Goal: Share content: Share content

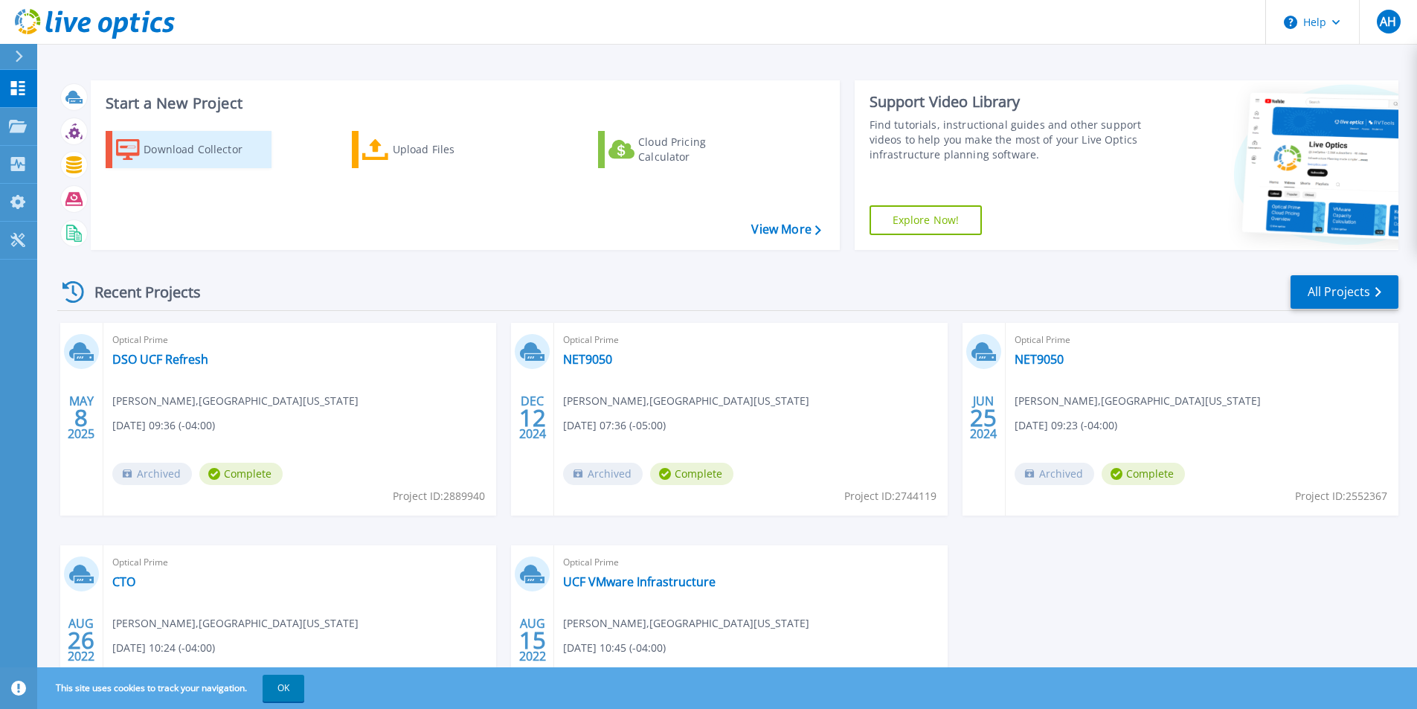
click at [213, 143] on div "Download Collector" at bounding box center [203, 150] width 119 height 30
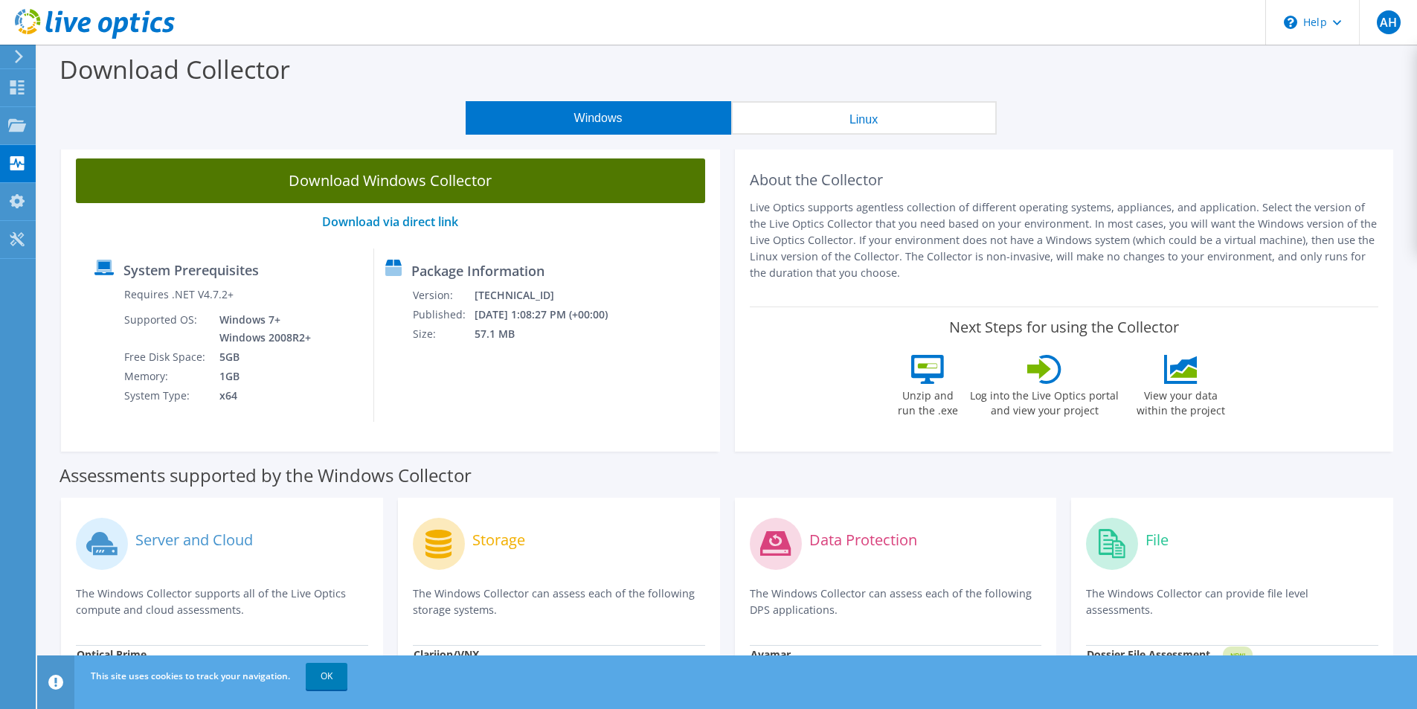
click at [311, 174] on link "Download Windows Collector" at bounding box center [390, 180] width 629 height 45
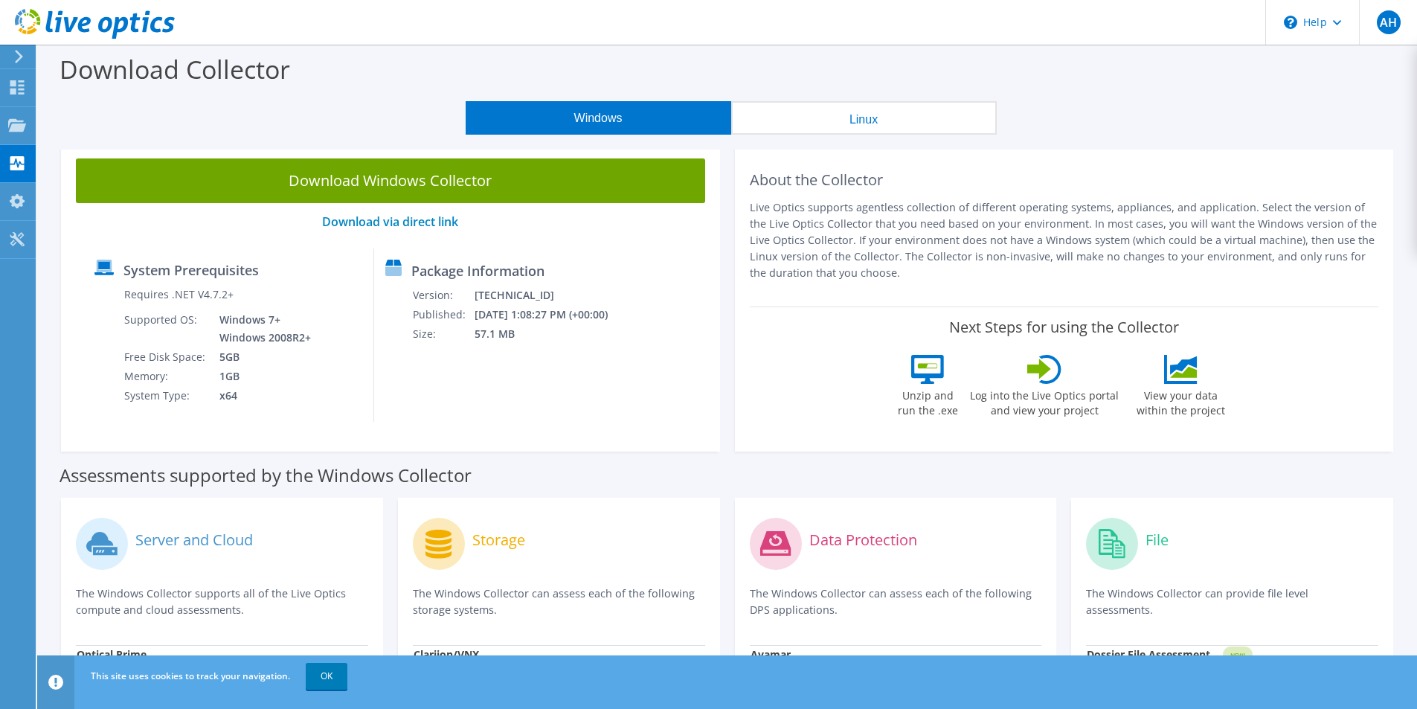
click at [66, 395] on div "Download Windows Collector Download via direct link System Prerequisites Requir…" at bounding box center [390, 298] width 659 height 308
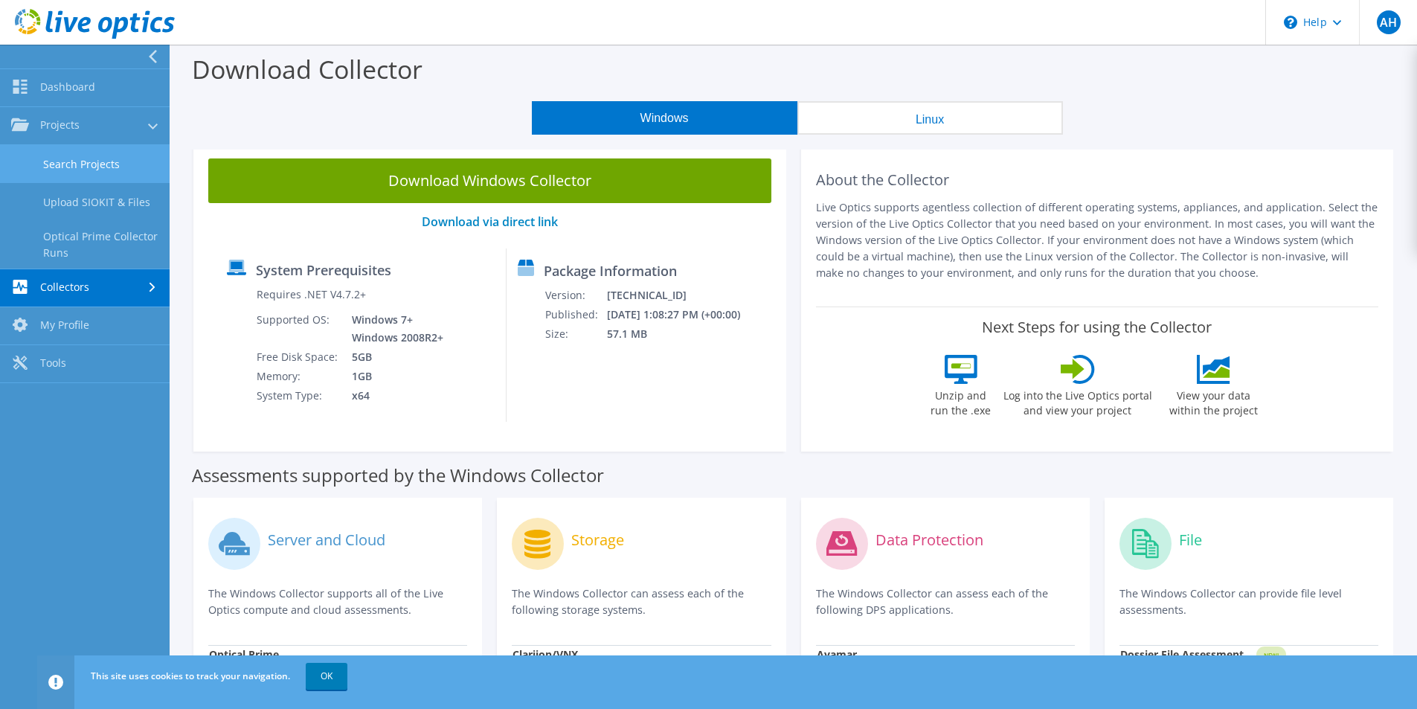
click at [99, 163] on link "Search Projects" at bounding box center [85, 164] width 170 height 38
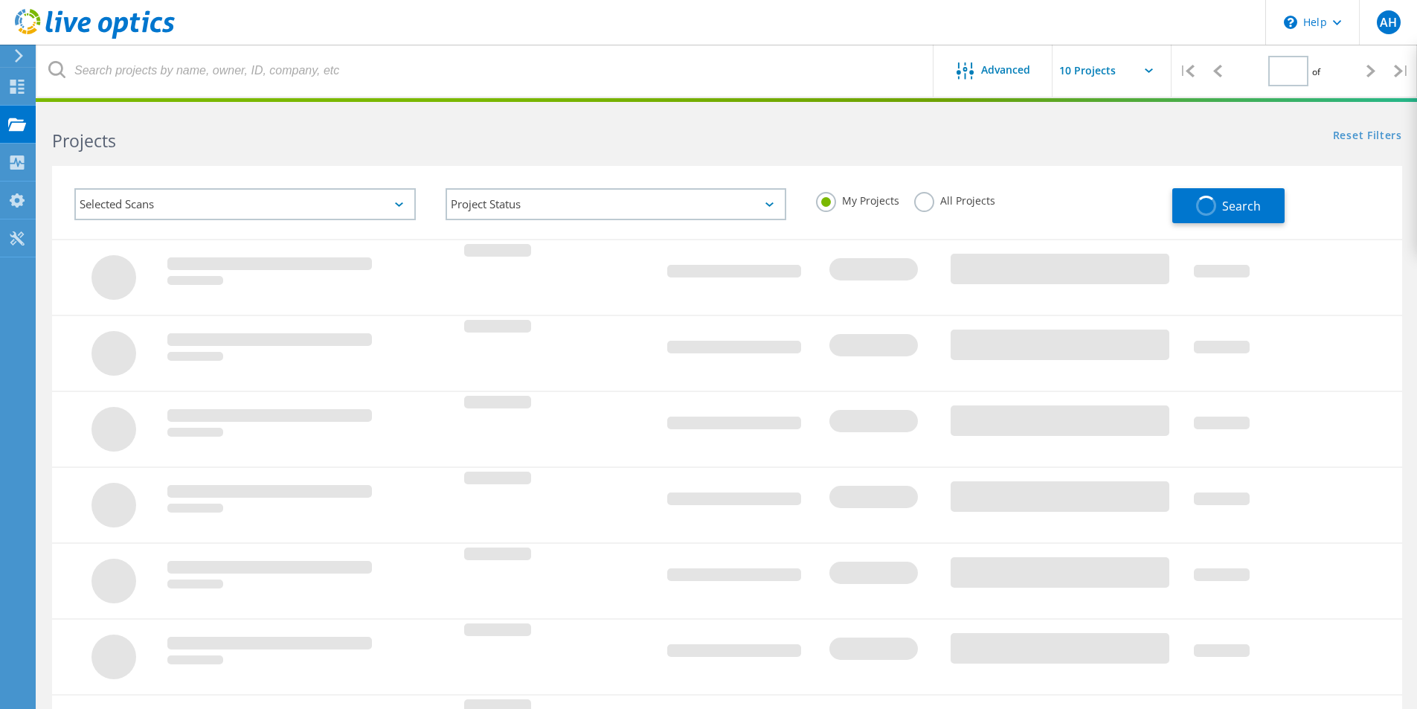
type input "1"
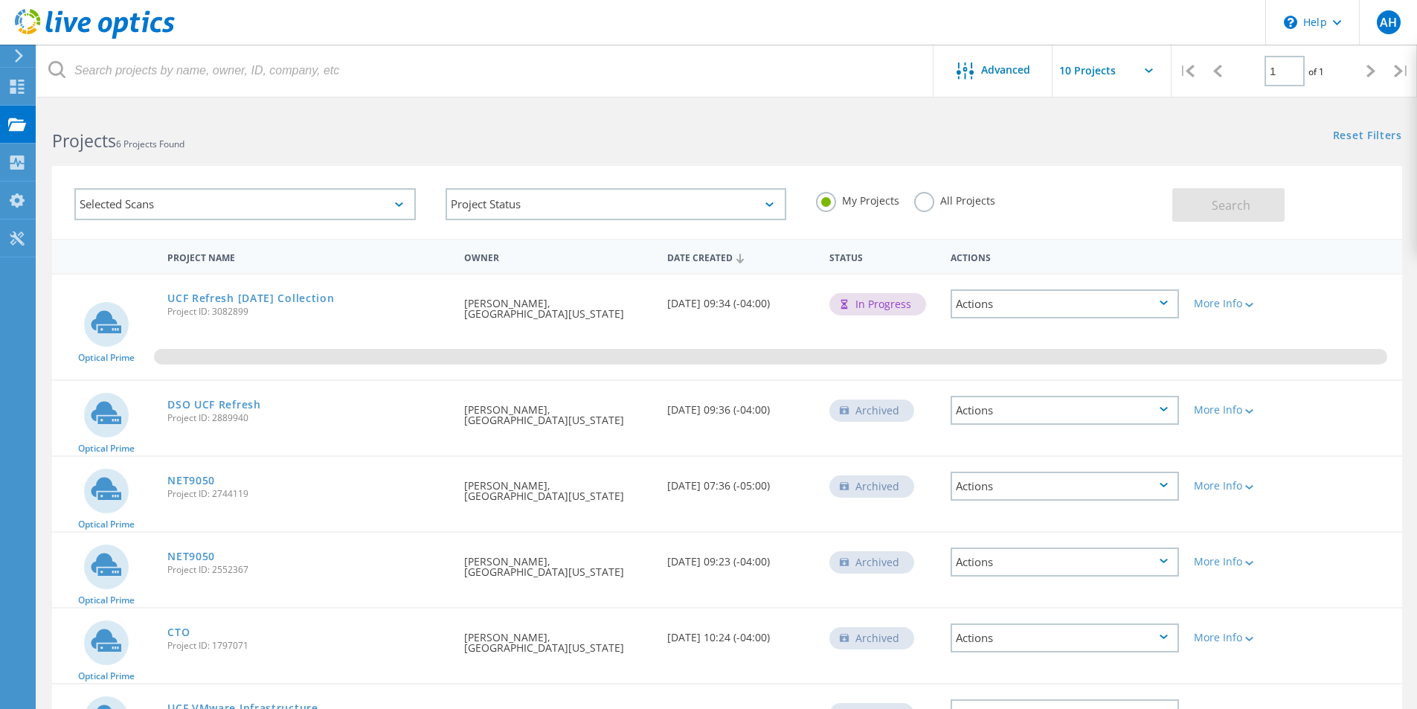
click at [1042, 412] on div "Actions" at bounding box center [1065, 410] width 228 height 29
click at [1052, 387] on div "Project Details" at bounding box center [1064, 387] width 225 height 23
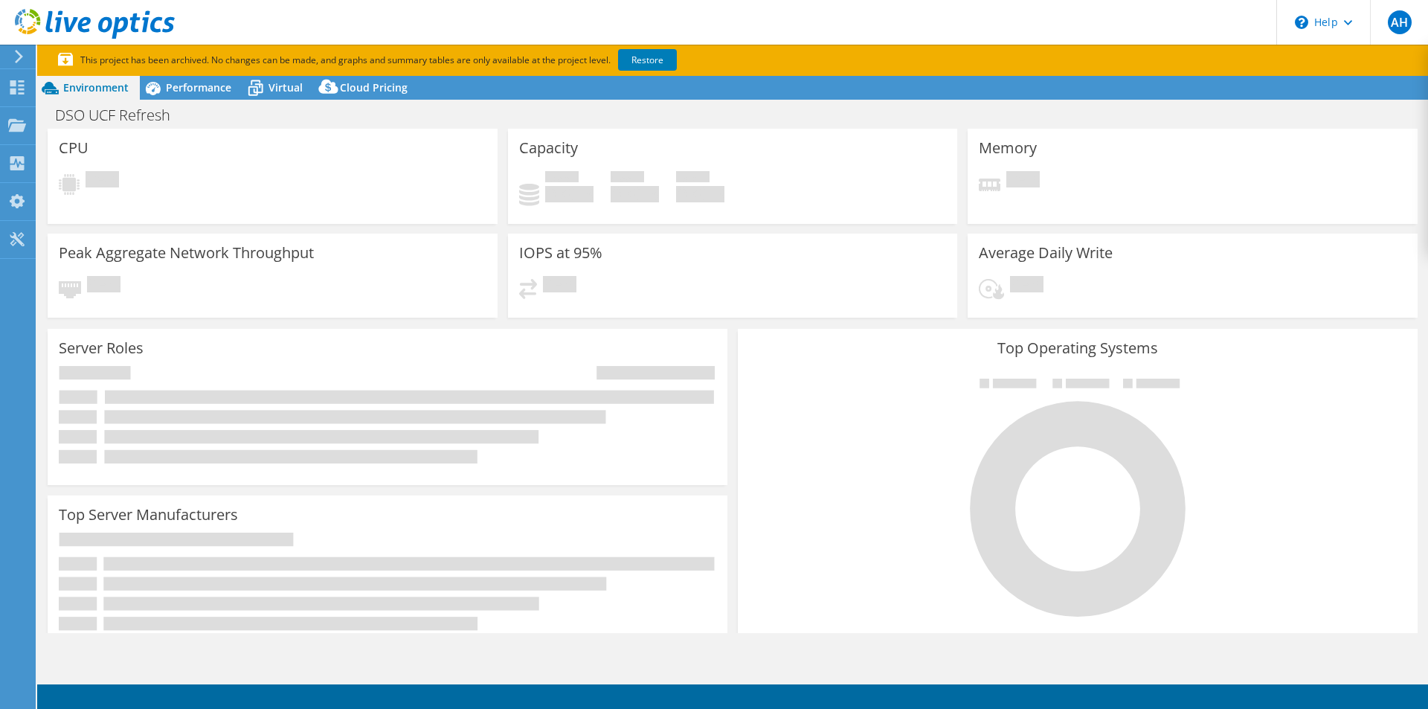
select select "USD"
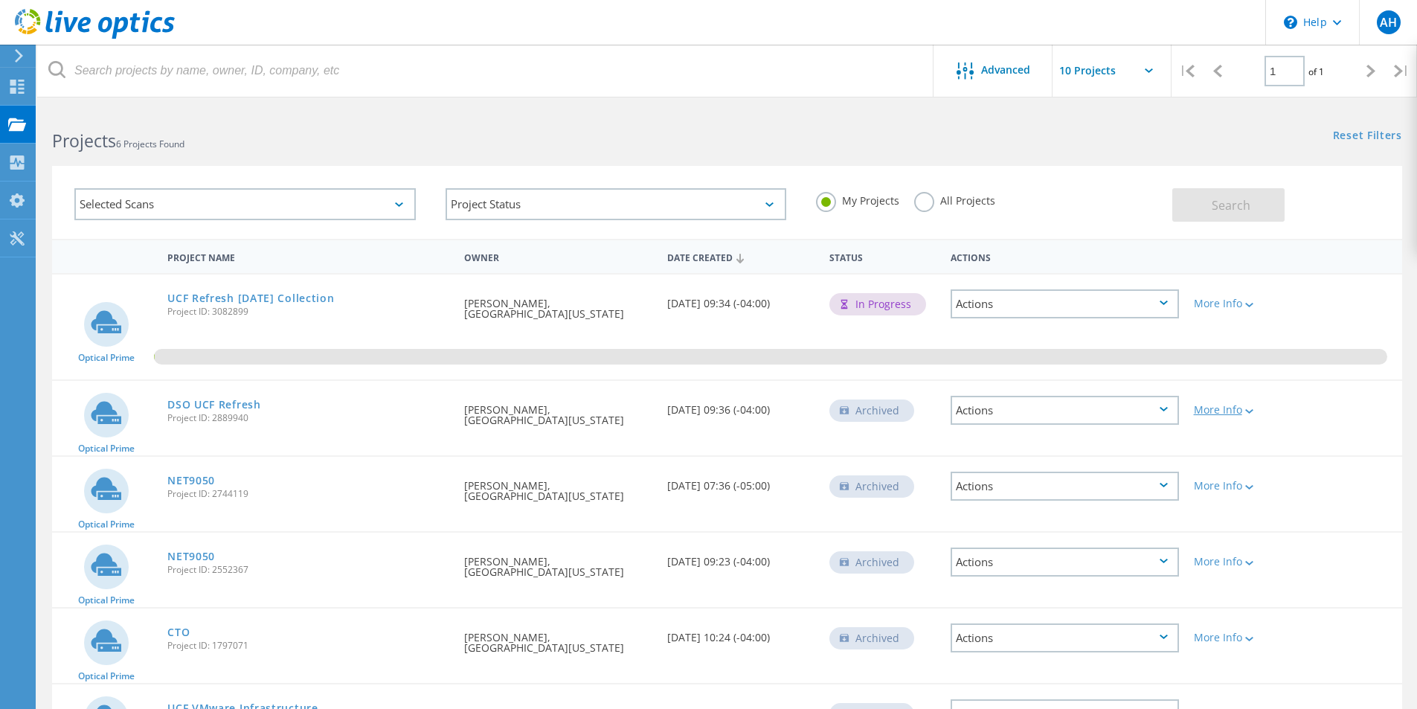
click at [1213, 407] on div "More Info" at bounding box center [1240, 410] width 93 height 10
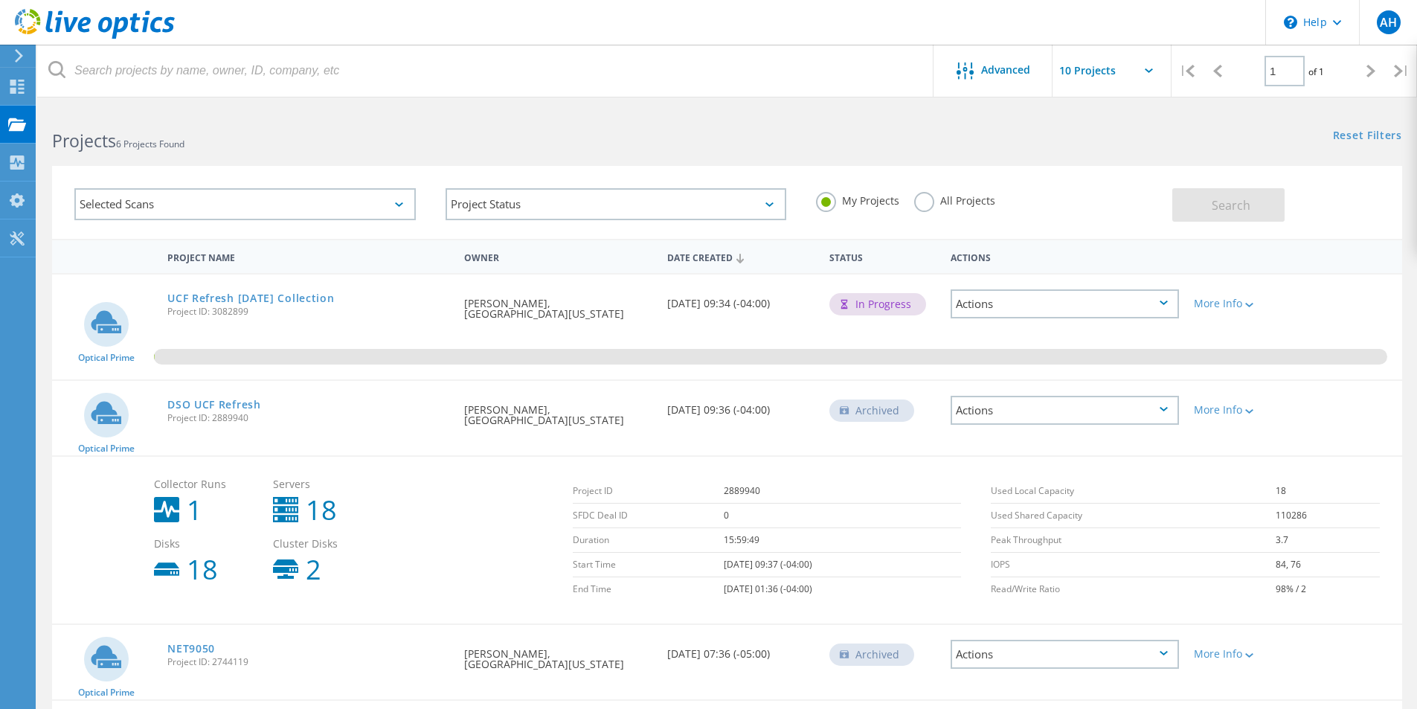
click at [1013, 410] on div "Actions" at bounding box center [1065, 410] width 228 height 29
click at [1065, 308] on div "Actions" at bounding box center [1065, 303] width 228 height 29
click at [984, 332] on div "Share" at bounding box center [1064, 326] width 225 height 23
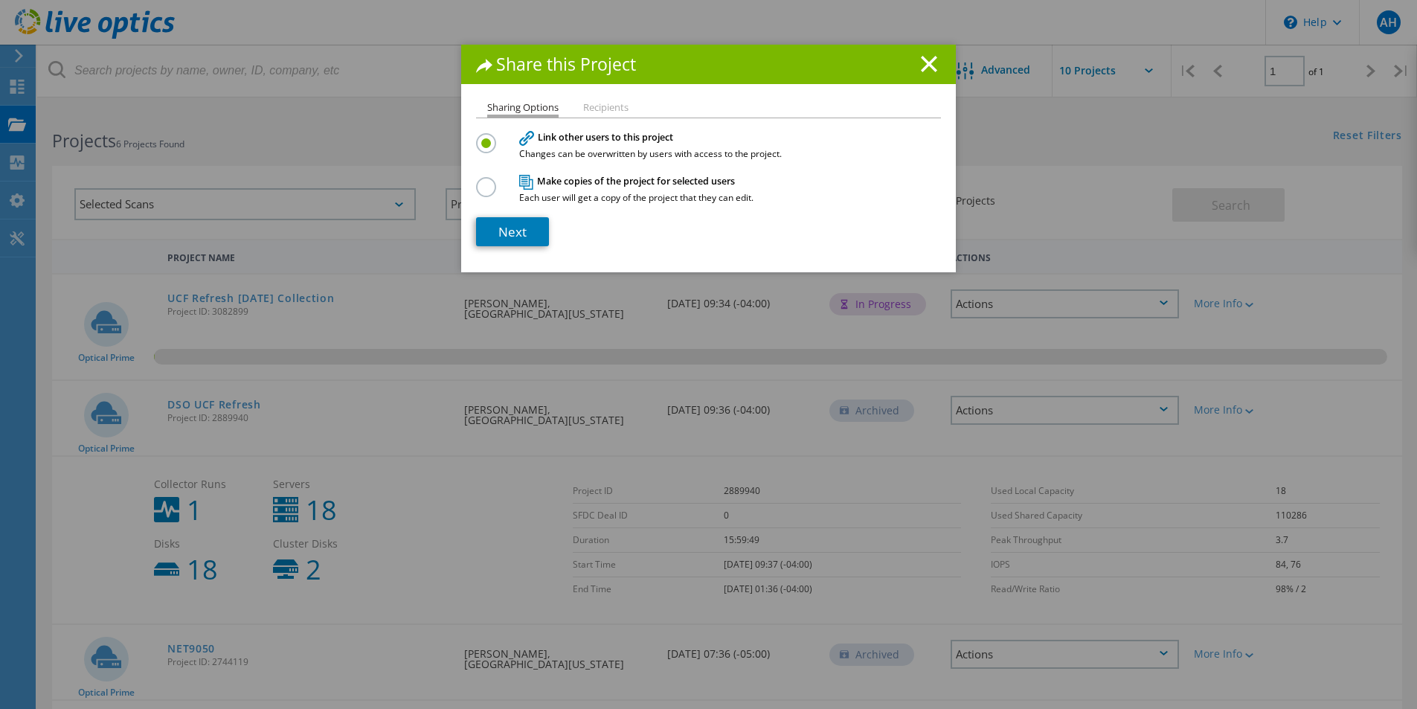
click at [596, 104] on li "Recipients" at bounding box center [605, 109] width 45 height 12
click at [598, 115] on ul "Sharing Options Recipients" at bounding box center [708, 110] width 465 height 15
click at [601, 107] on li "Recipients" at bounding box center [605, 109] width 45 height 12
click at [501, 234] on link "Next" at bounding box center [512, 231] width 73 height 29
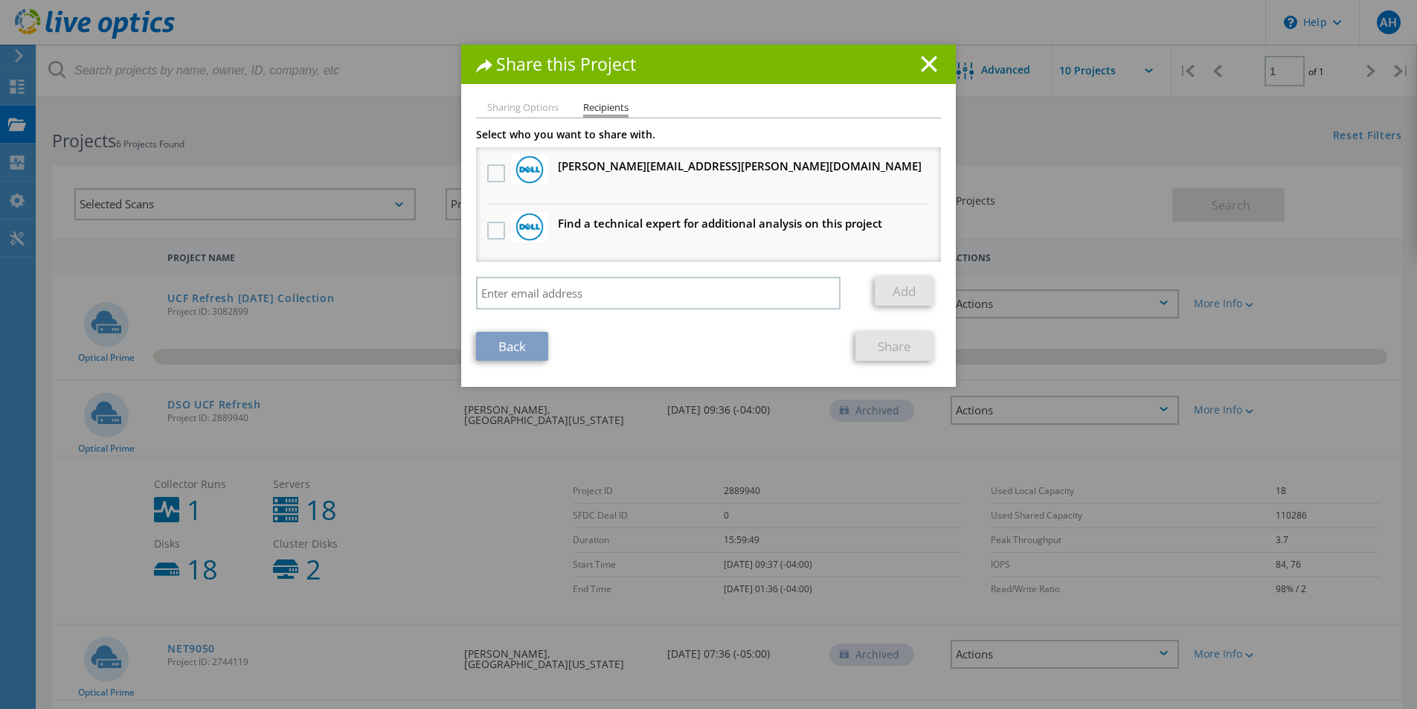
click at [922, 68] on line at bounding box center [929, 64] width 15 height 15
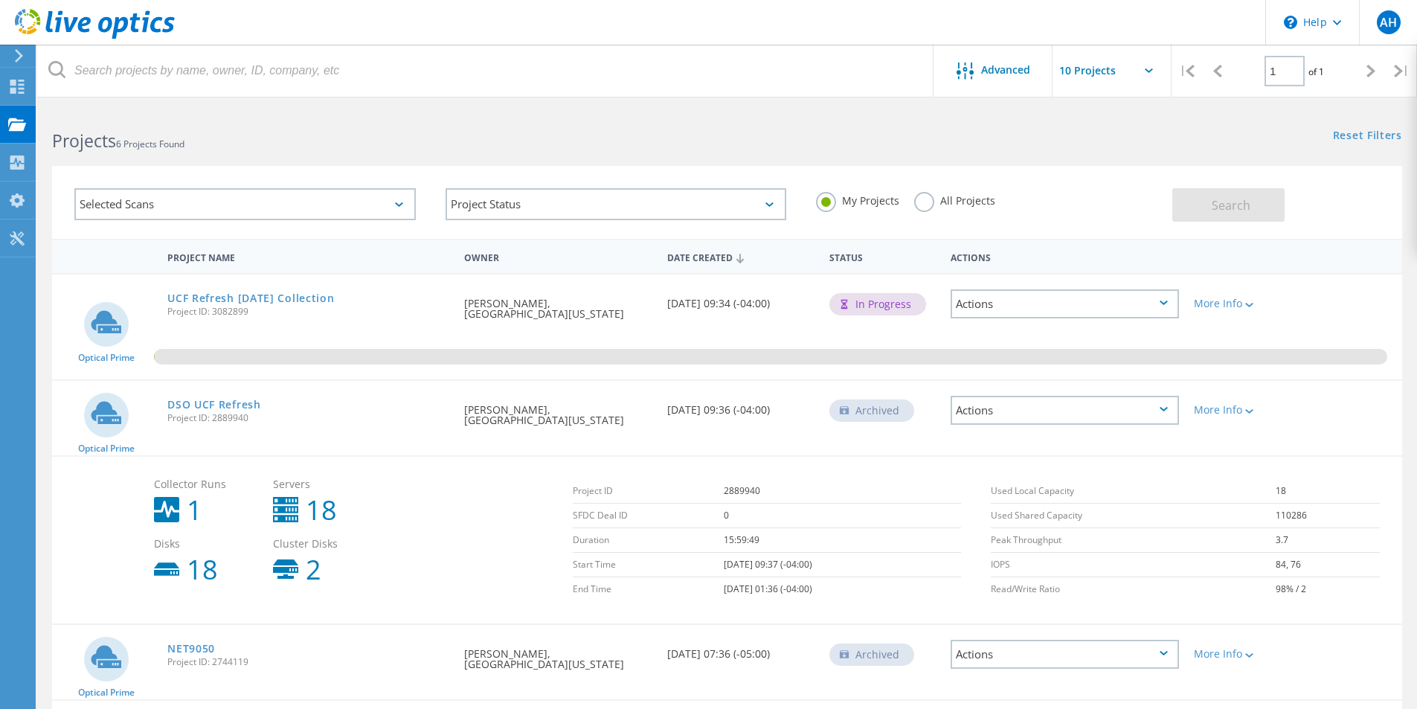
click at [1000, 301] on div "Actions" at bounding box center [1065, 303] width 228 height 29
click at [985, 327] on div "Share" at bounding box center [1064, 326] width 225 height 23
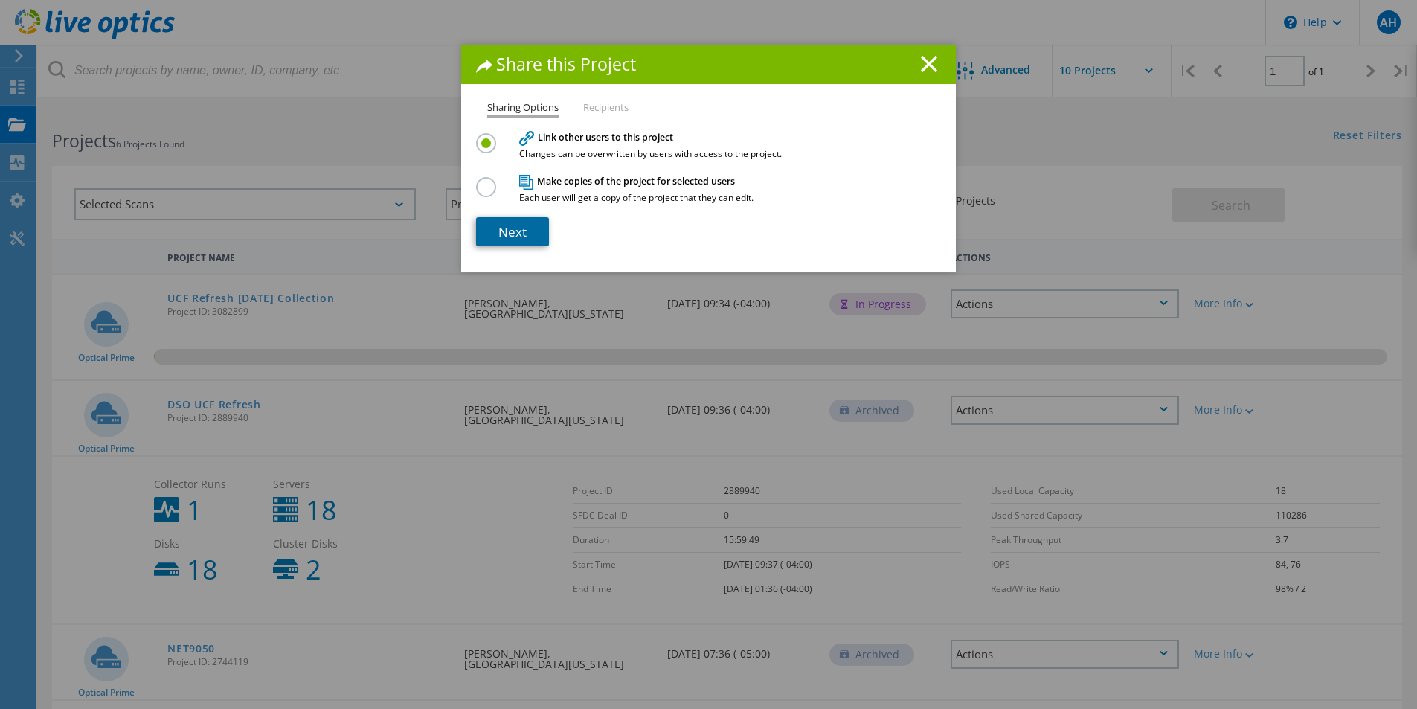
click at [519, 231] on link "Next" at bounding box center [512, 231] width 73 height 29
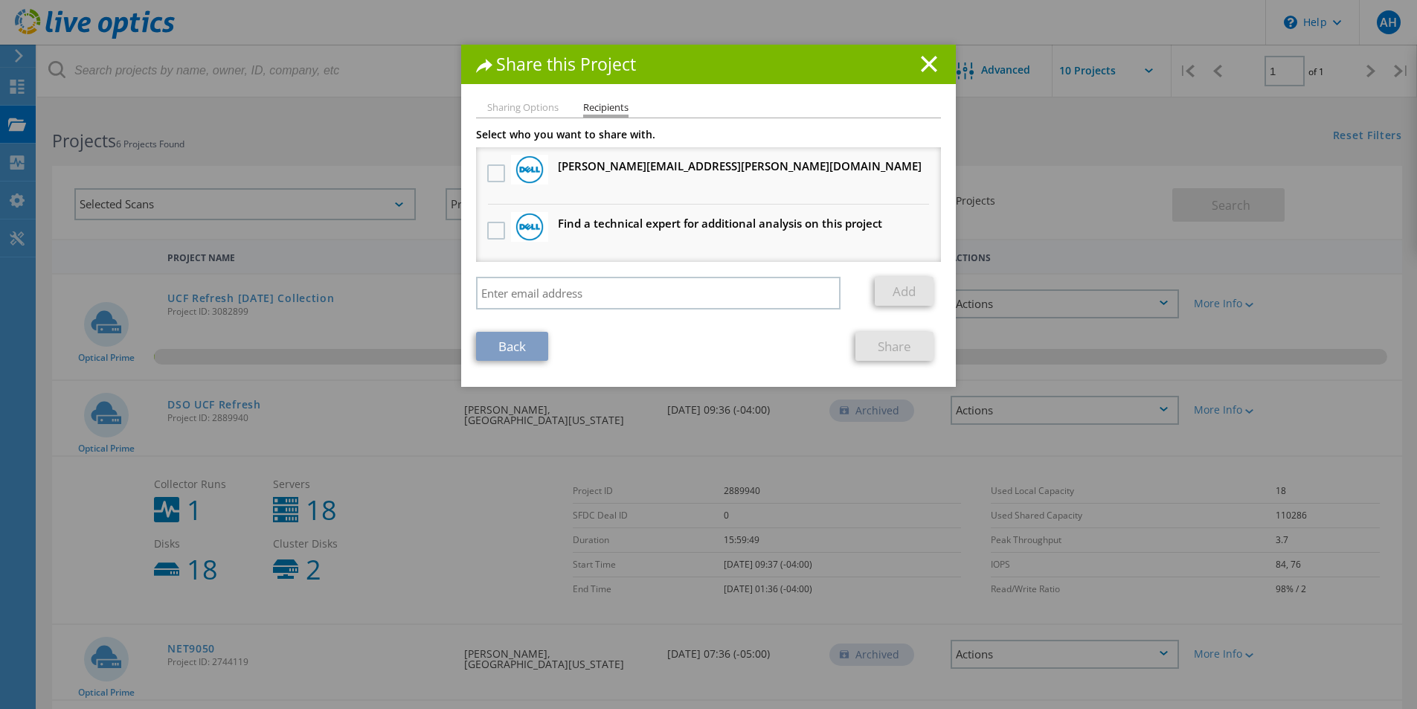
click at [484, 172] on div at bounding box center [496, 173] width 25 height 31
click at [487, 170] on label at bounding box center [498, 173] width 22 height 18
click at [0, 0] on input "checkbox" at bounding box center [0, 0] width 0 height 0
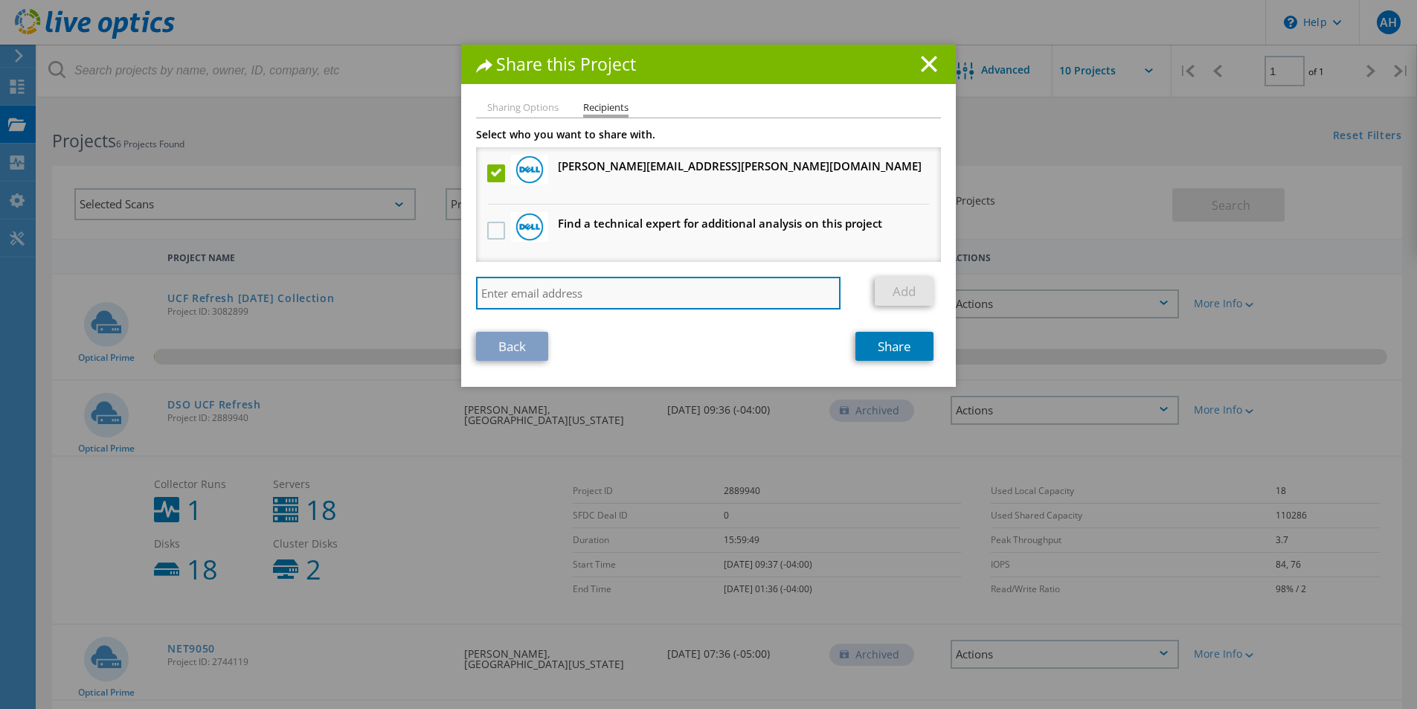
click at [514, 286] on input "search" at bounding box center [658, 293] width 365 height 33
paste input "aestabrook@redesign-group.com"
type input "aestabrook@redesign-group.com"
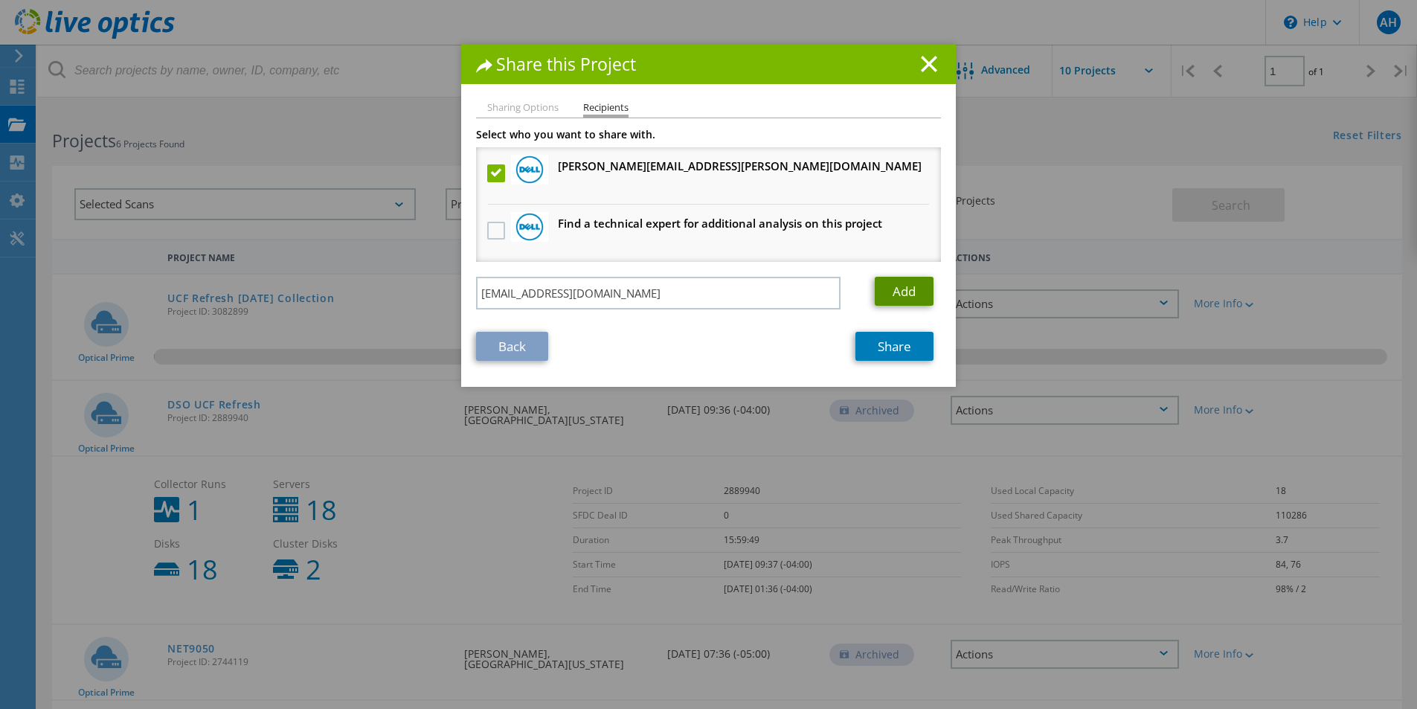
click at [909, 298] on link "Add" at bounding box center [904, 291] width 59 height 29
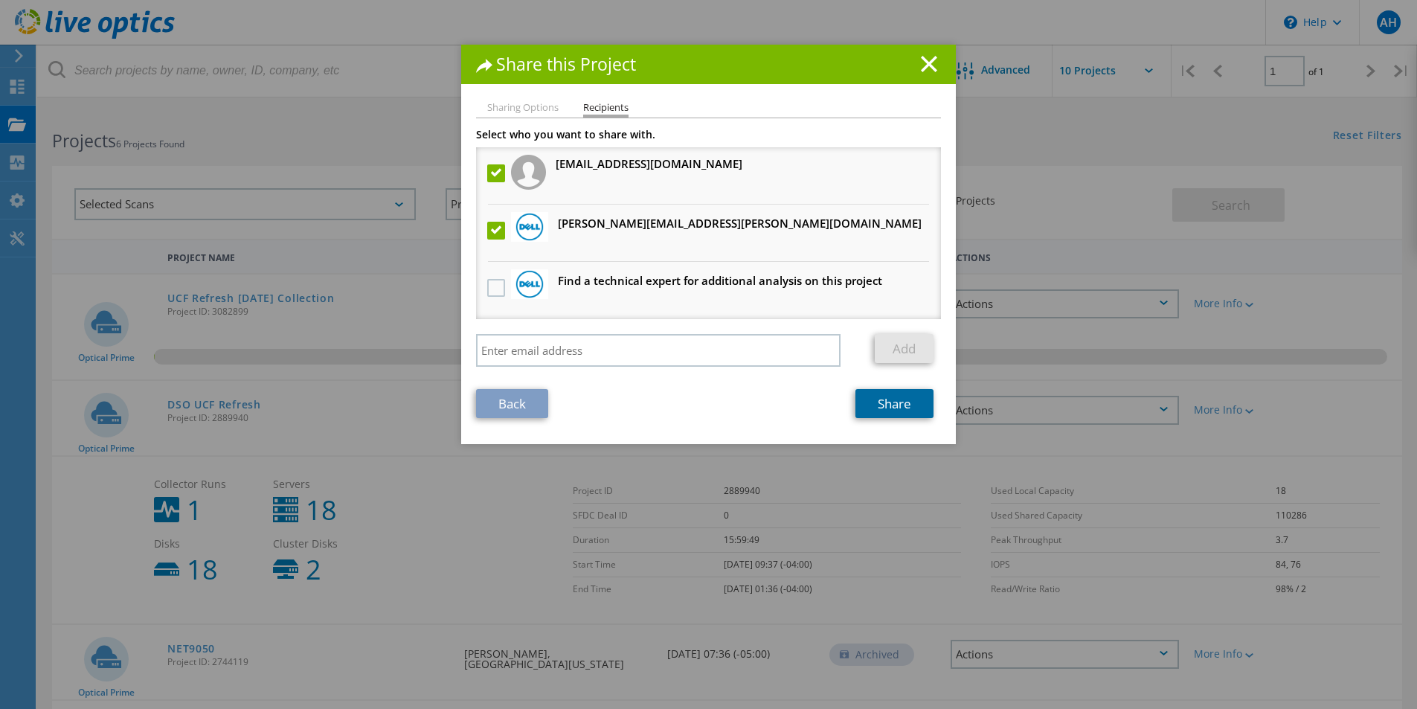
click at [889, 402] on link "Share" at bounding box center [895, 403] width 78 height 29
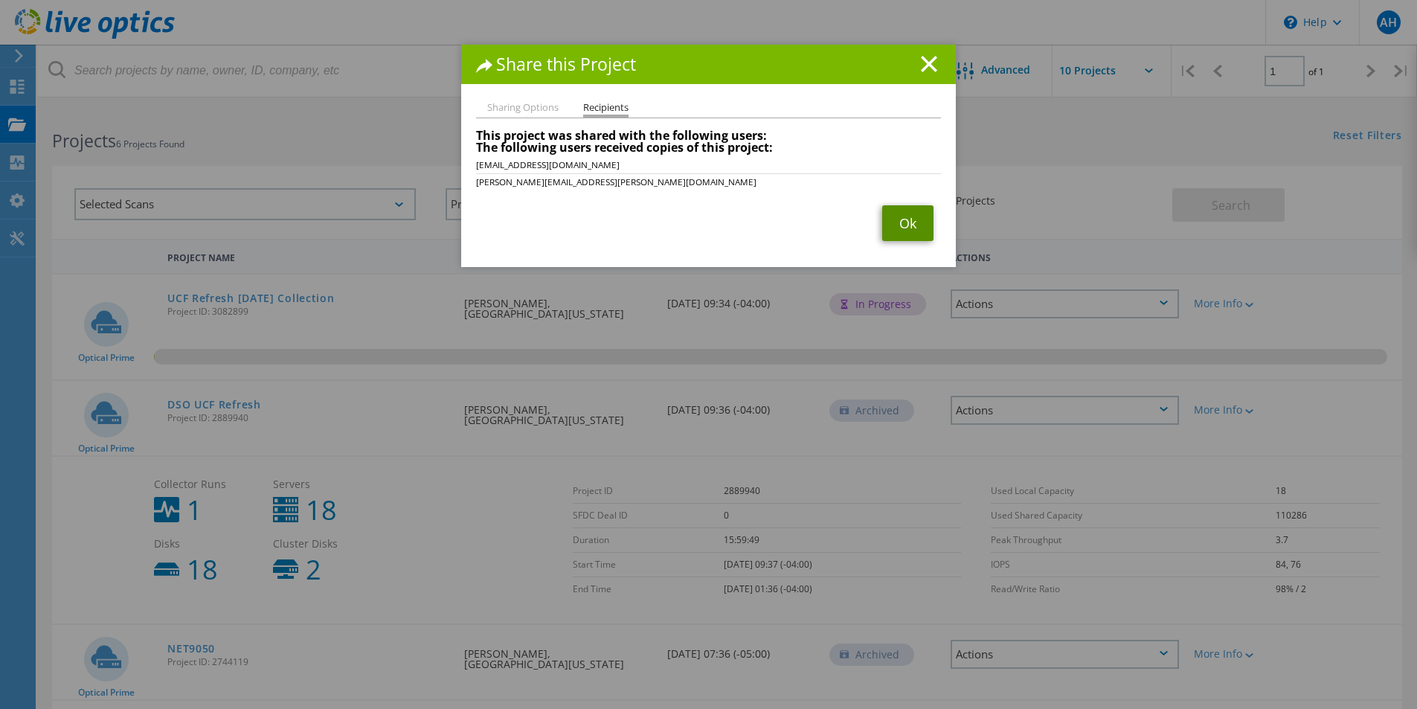
click at [898, 236] on link "Ok" at bounding box center [907, 223] width 51 height 36
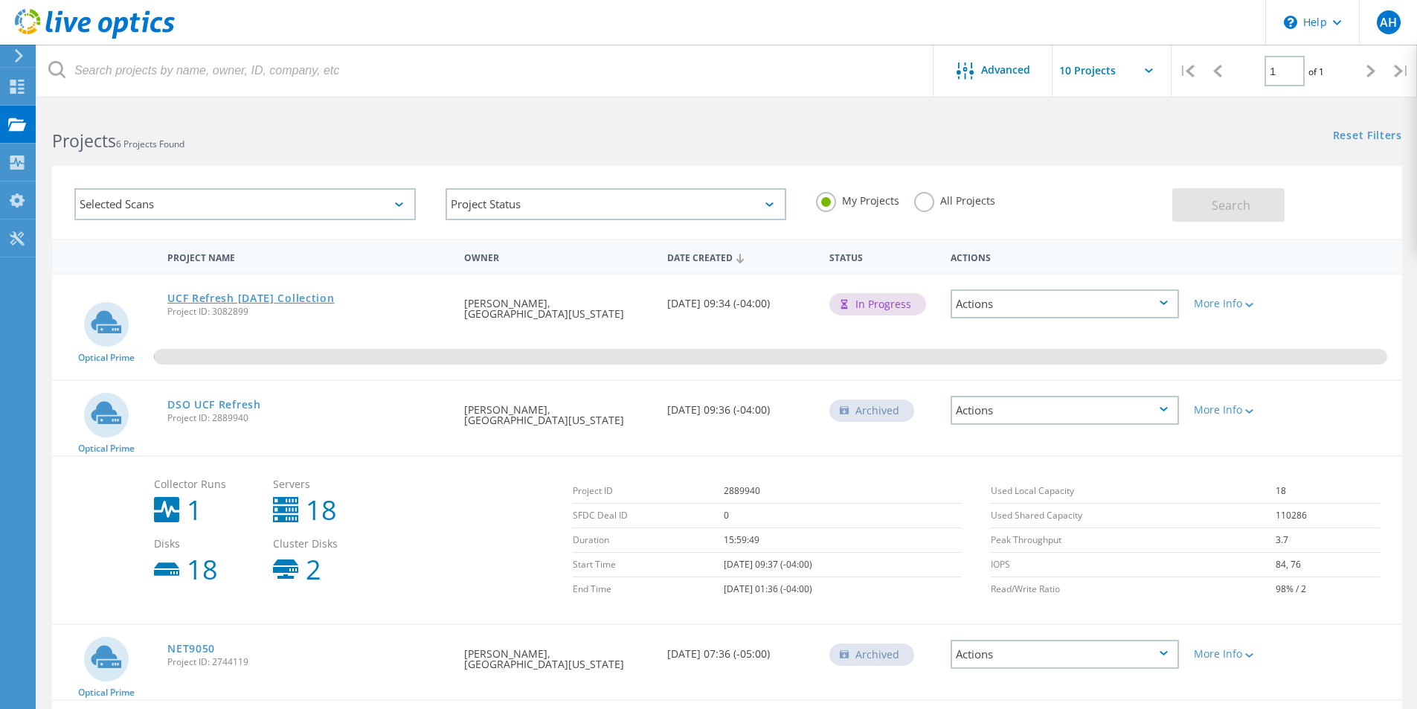
click at [290, 294] on link "UCF Refresh [DATE] Collection" at bounding box center [250, 298] width 167 height 10
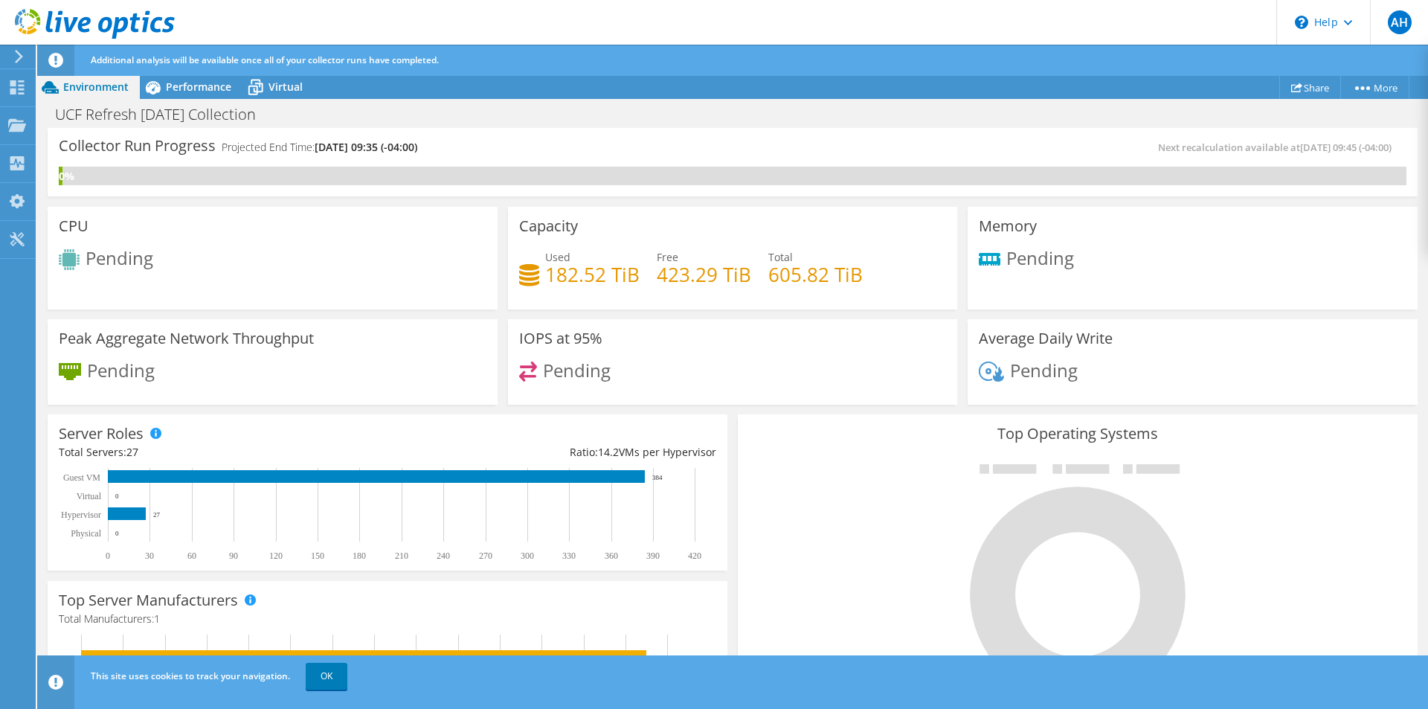
scroll to position [424, 0]
click at [860, 535] on div at bounding box center [1078, 582] width 658 height 251
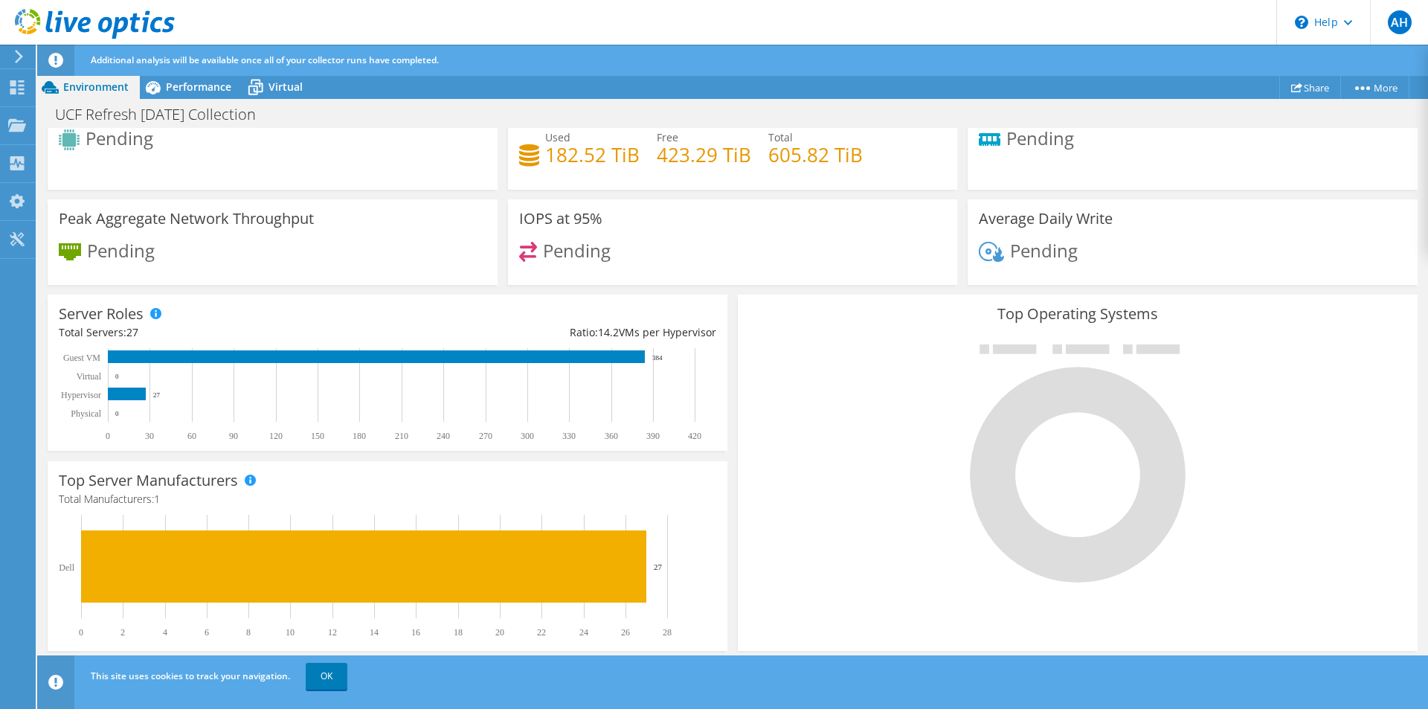
scroll to position [0, 0]
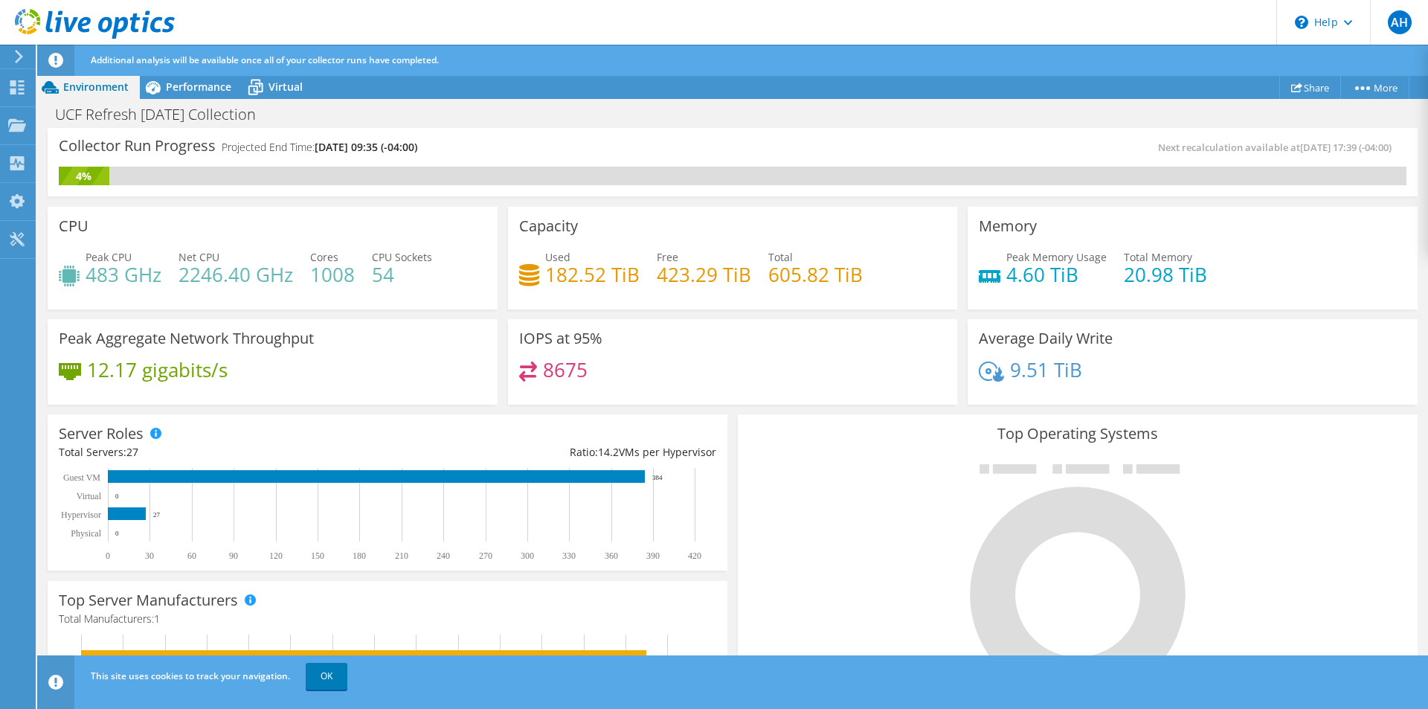
click at [830, 472] on div at bounding box center [1078, 582] width 658 height 251
click at [288, 83] on span "Virtual" at bounding box center [286, 87] width 34 height 14
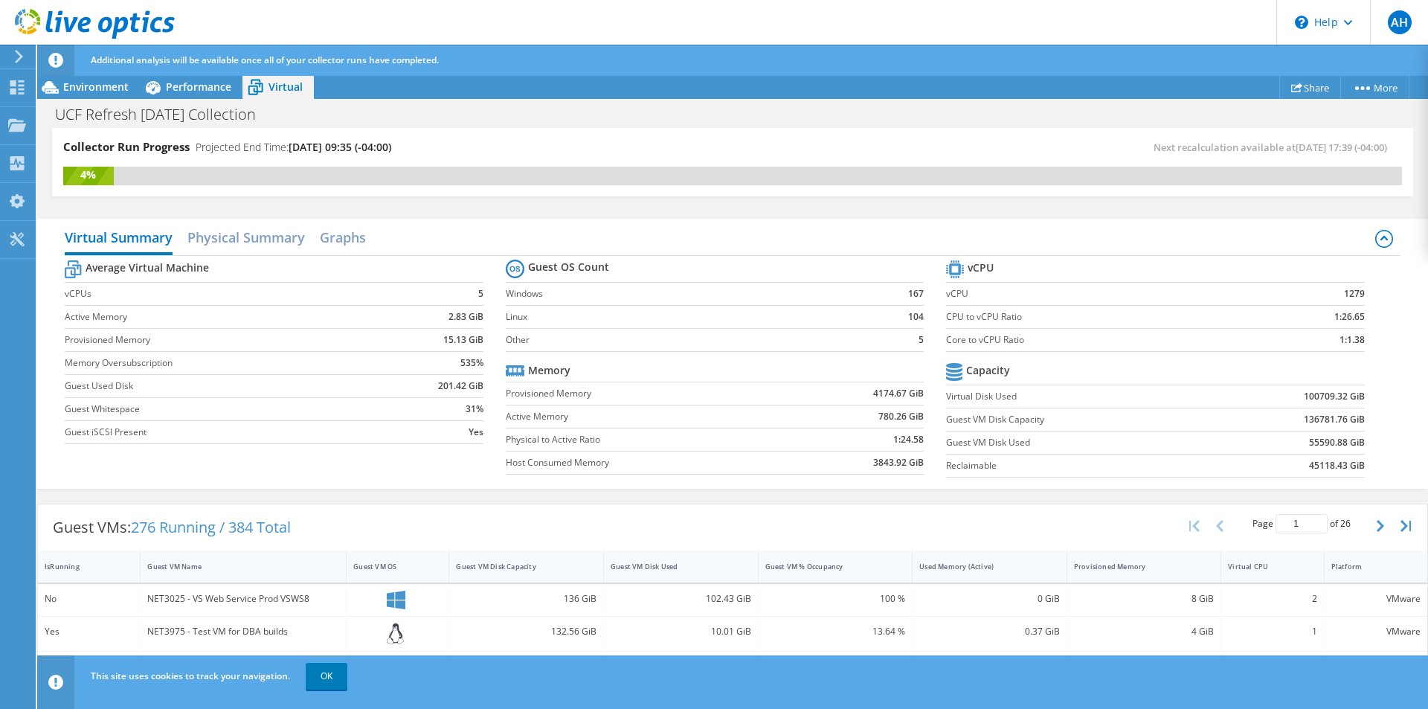
scroll to position [455, 0]
click at [398, 517] on div "Guest VMs: 276 Running / 384 Total Page 1 of 26 5 rows 10 rows 20 rows 25 rows …" at bounding box center [733, 527] width 1390 height 46
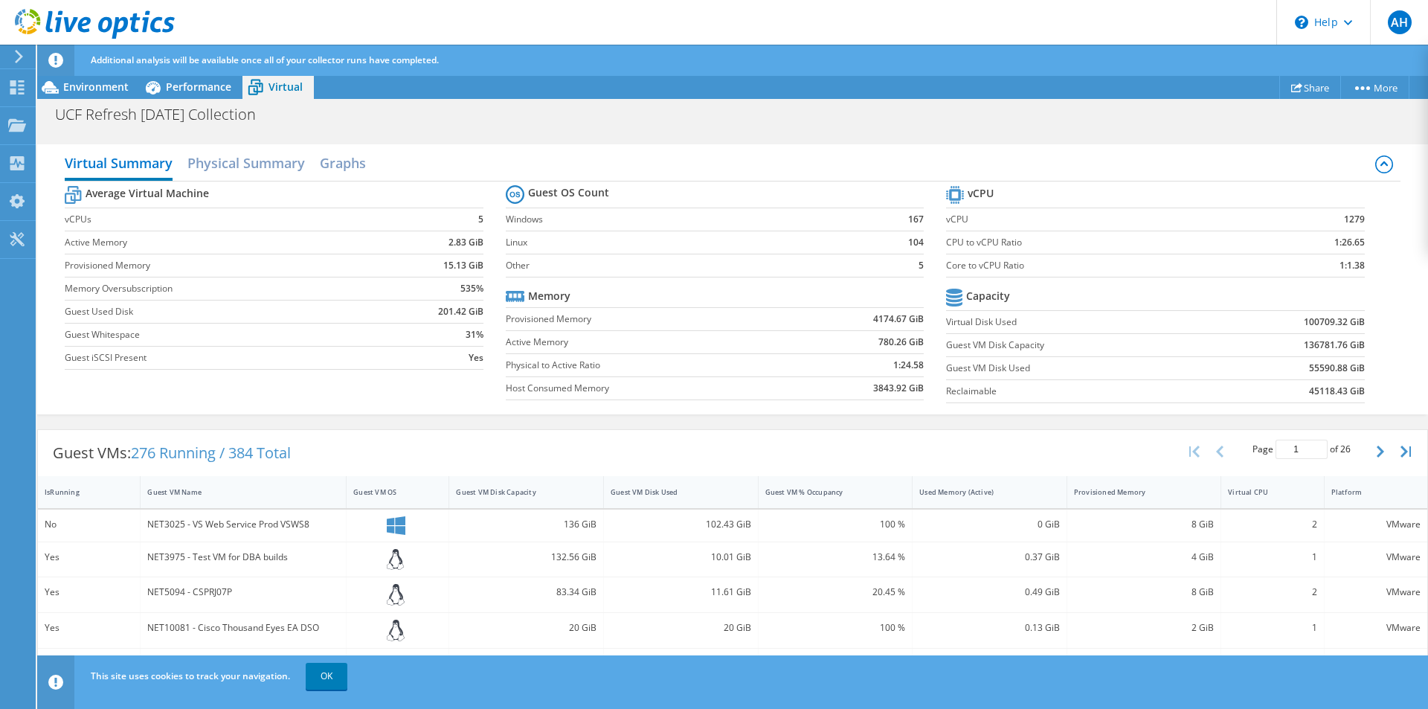
scroll to position [223, 0]
